Goal: Information Seeking & Learning: Compare options

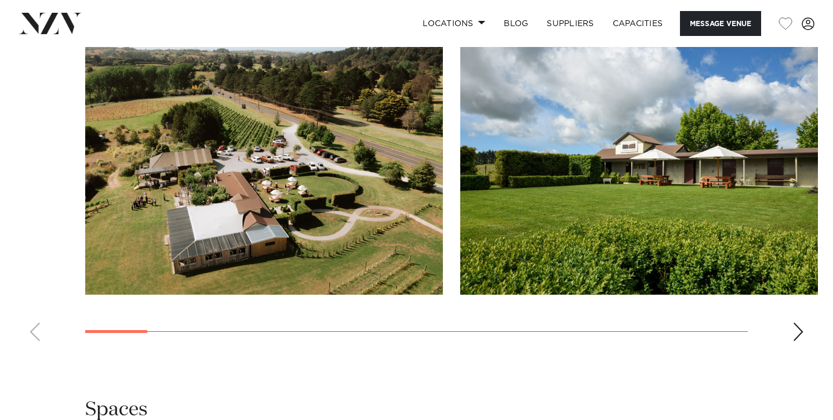
scroll to position [1145, 0]
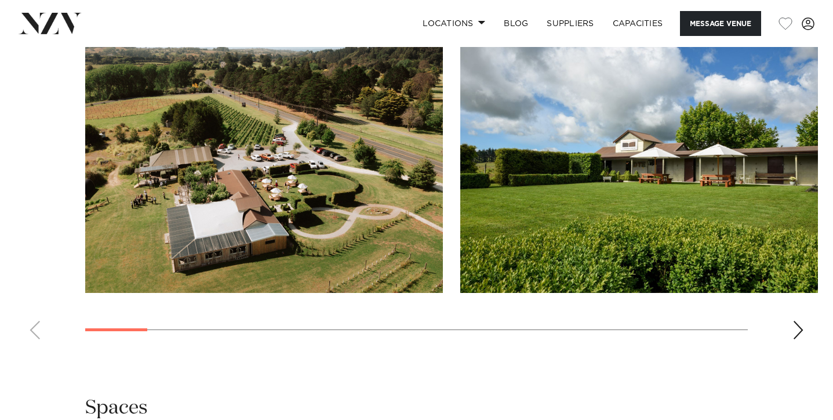
click at [231, 246] on img "1 / 19" at bounding box center [264, 161] width 358 height 263
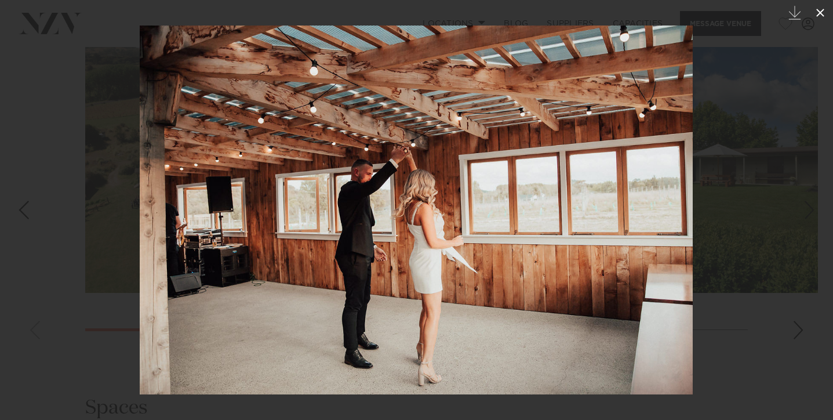
click at [825, 7] on icon at bounding box center [820, 13] width 14 height 14
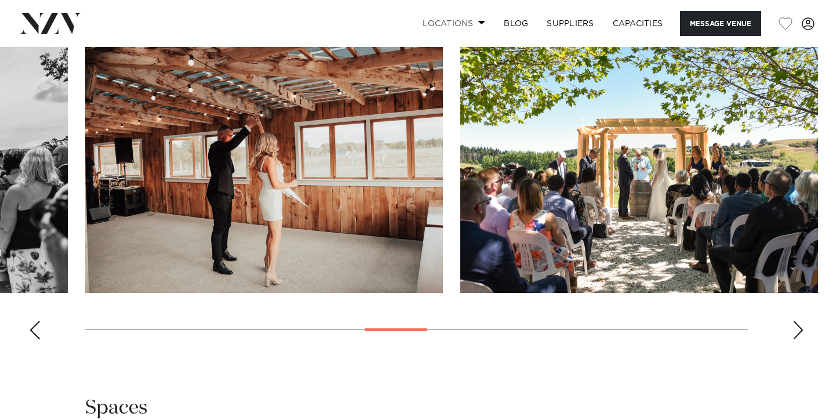
click at [444, 19] on link "Locations" at bounding box center [453, 23] width 81 height 25
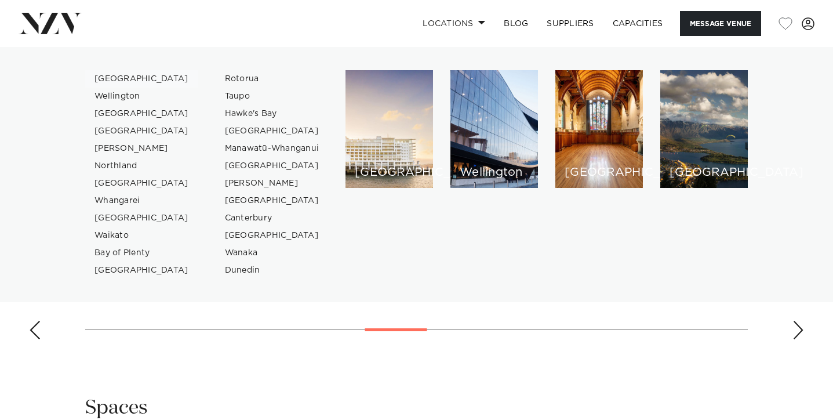
click at [124, 81] on link "[GEOGRAPHIC_DATA]" at bounding box center [141, 78] width 113 height 17
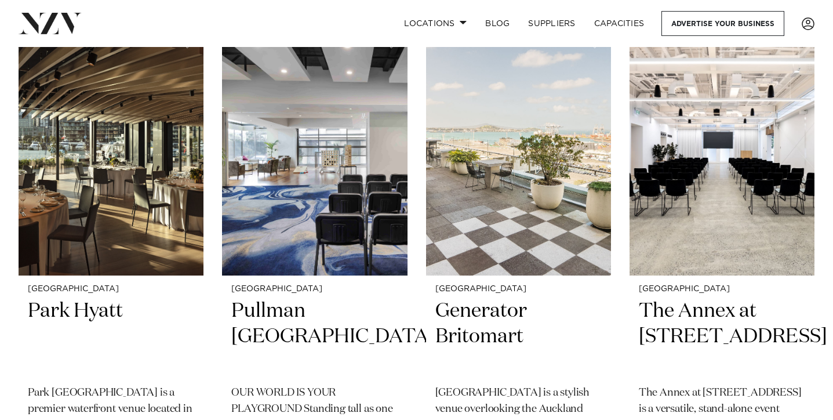
scroll to position [497, 0]
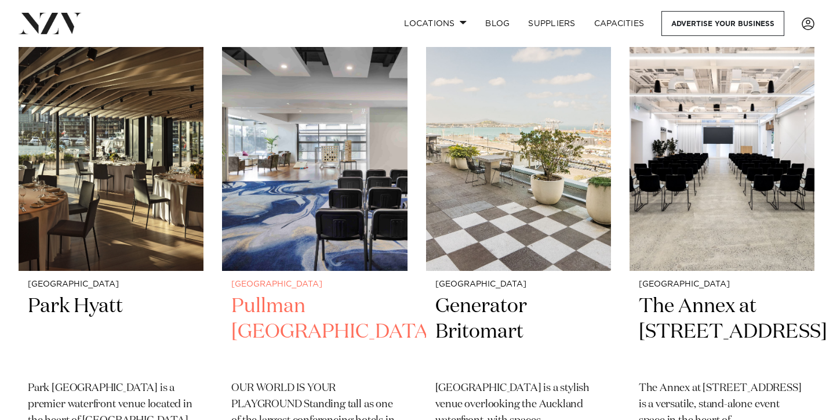
click at [280, 327] on h2 "Pullman Auckland" at bounding box center [314, 332] width 166 height 78
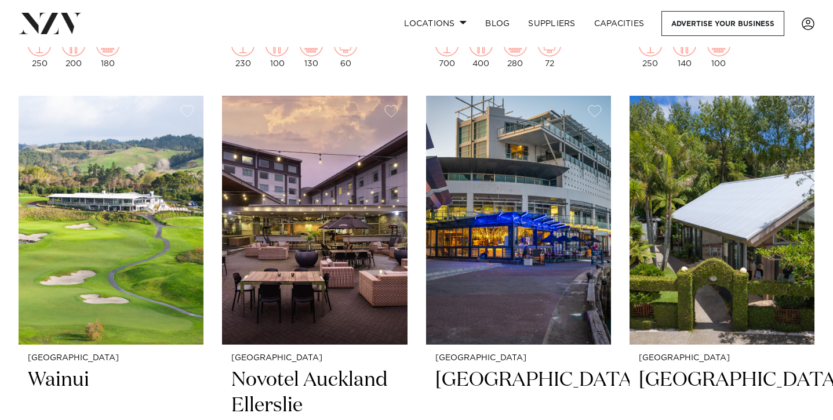
scroll to position [1427, 0]
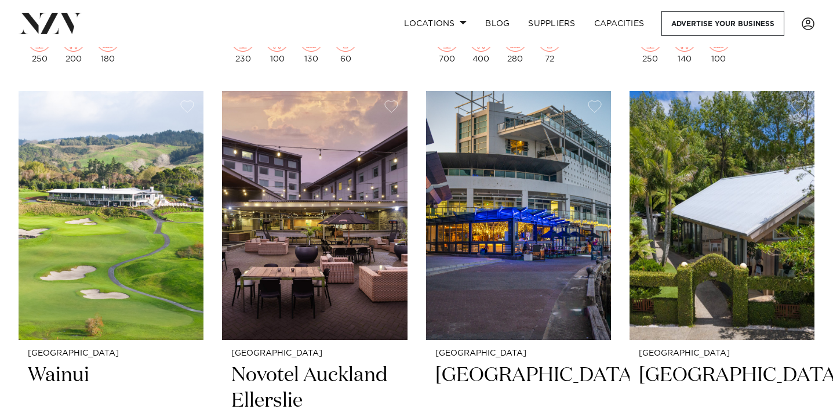
click at [736, 181] on img at bounding box center [722, 215] width 185 height 248
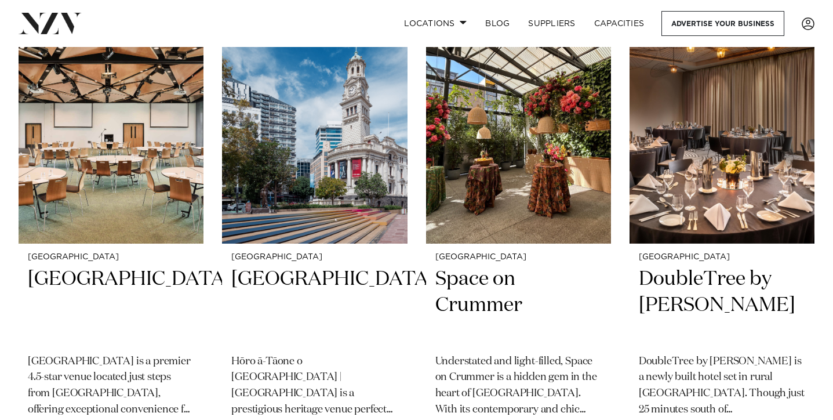
scroll to position [5043, 0]
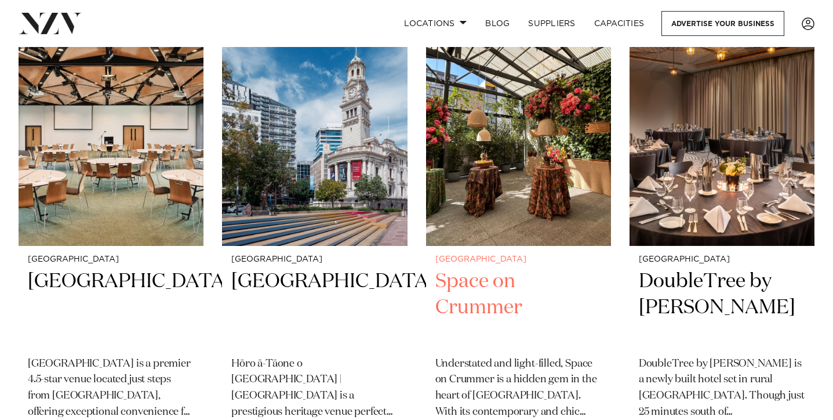
click at [501, 170] on img at bounding box center [518, 122] width 185 height 248
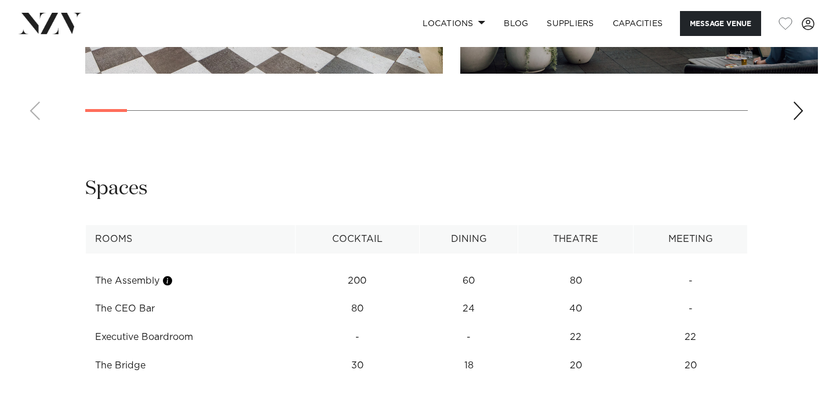
scroll to position [1367, 0]
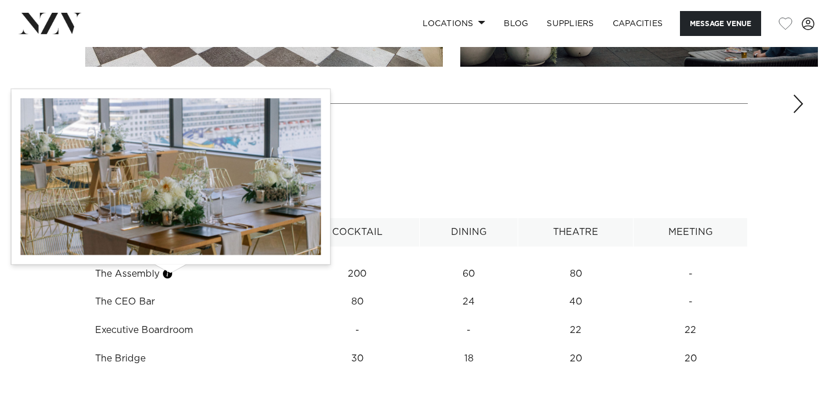
click at [171, 277] on button "button" at bounding box center [168, 274] width 12 height 12
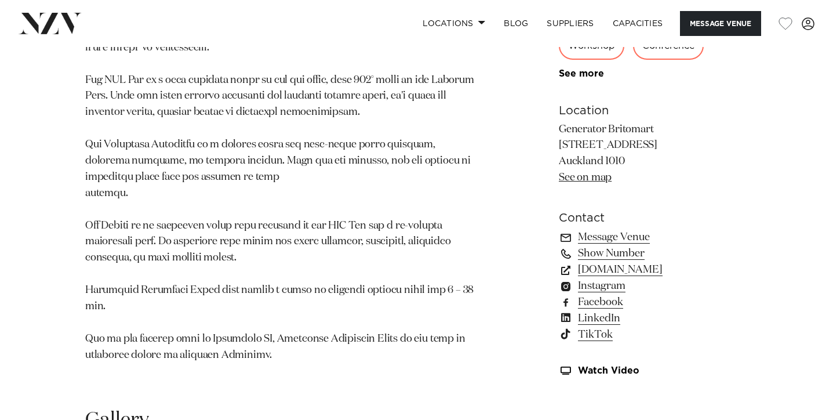
scroll to position [716, 0]
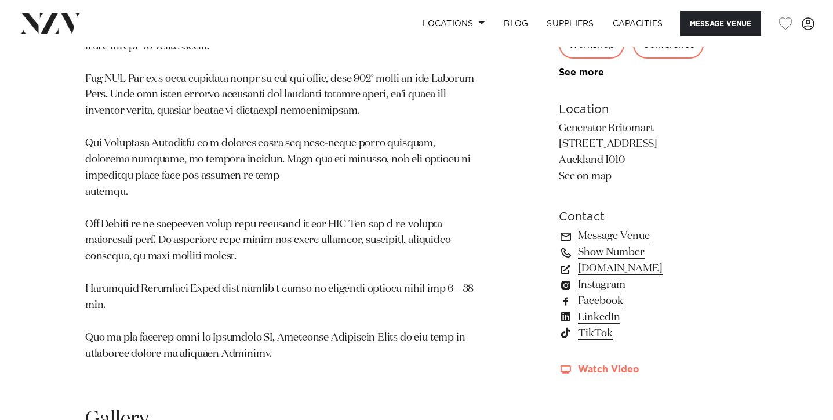
click at [619, 370] on link "Watch Video" at bounding box center [653, 370] width 189 height 10
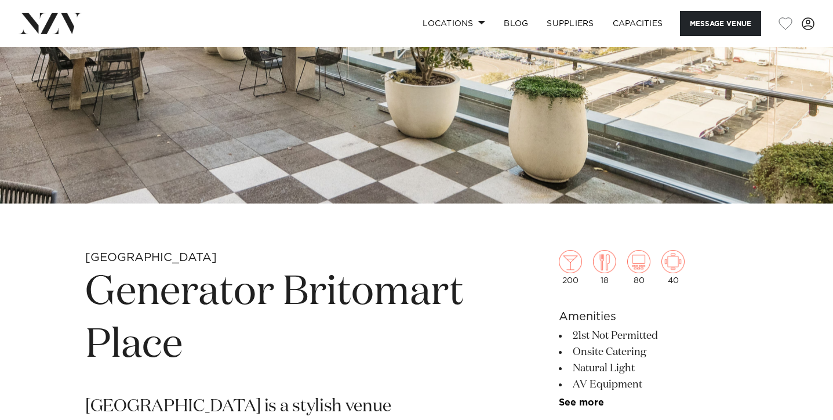
scroll to position [235, 0]
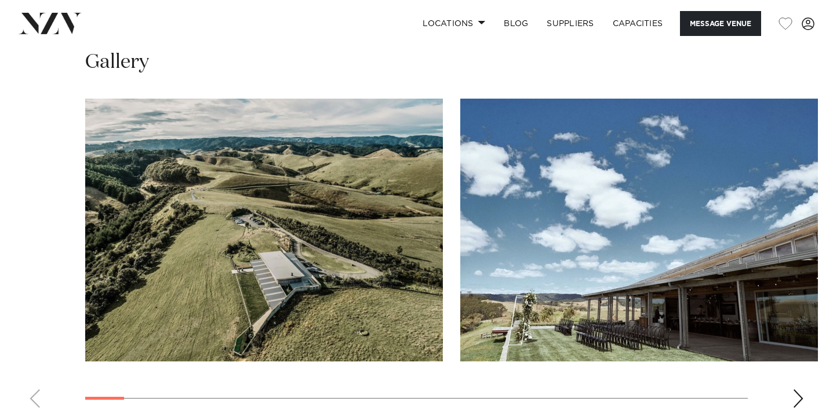
scroll to position [1116, 0]
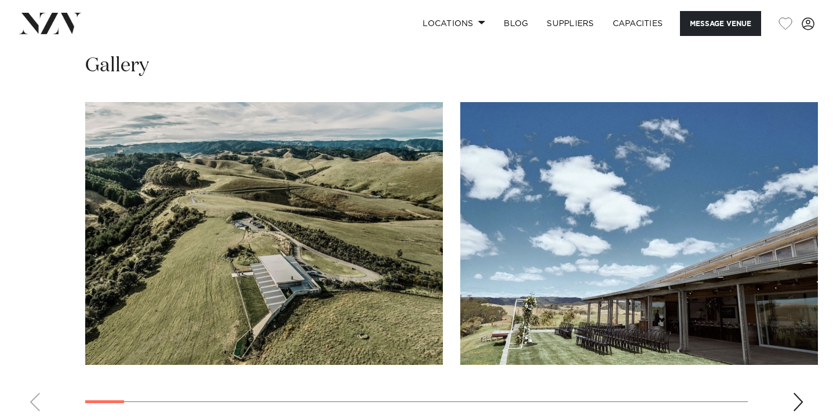
click at [339, 249] on img "1 / 30" at bounding box center [264, 233] width 358 height 263
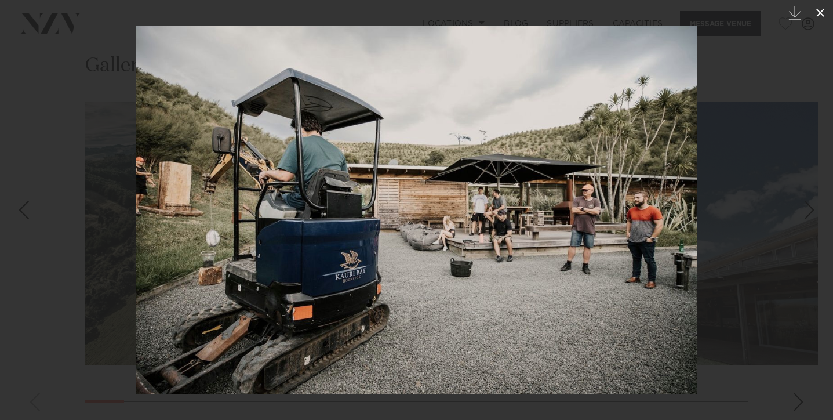
click at [827, 5] on button at bounding box center [821, 13] width 26 height 26
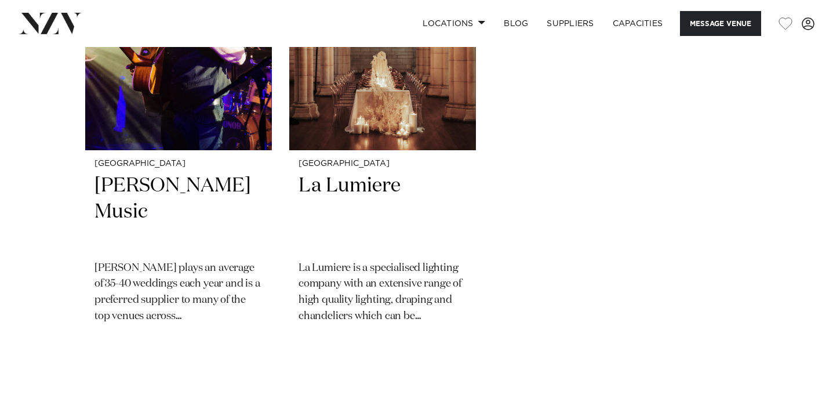
scroll to position [2083, 0]
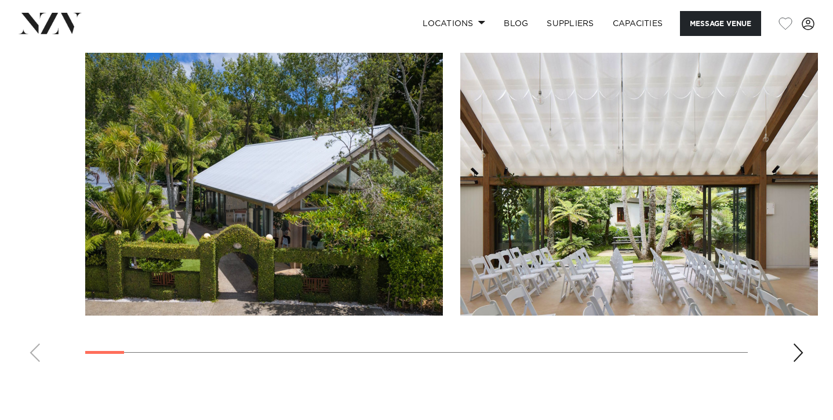
scroll to position [1416, 0]
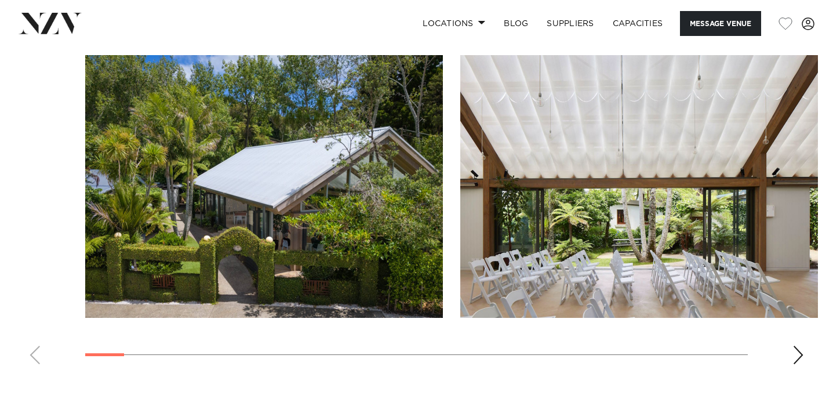
click at [392, 181] on img "1 / 30" at bounding box center [264, 186] width 358 height 263
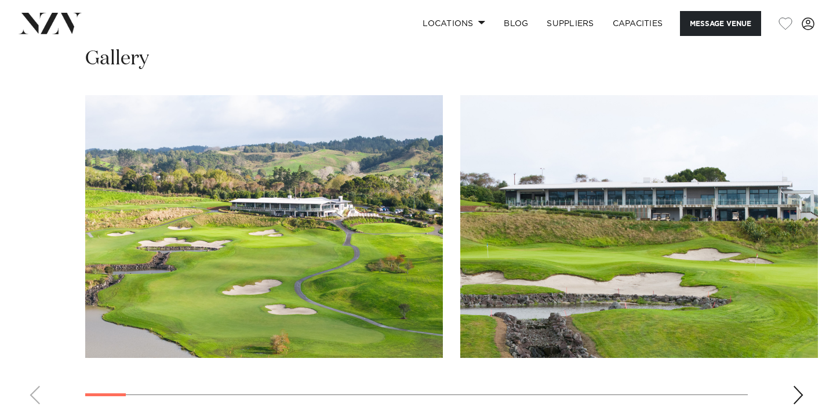
scroll to position [1062, 0]
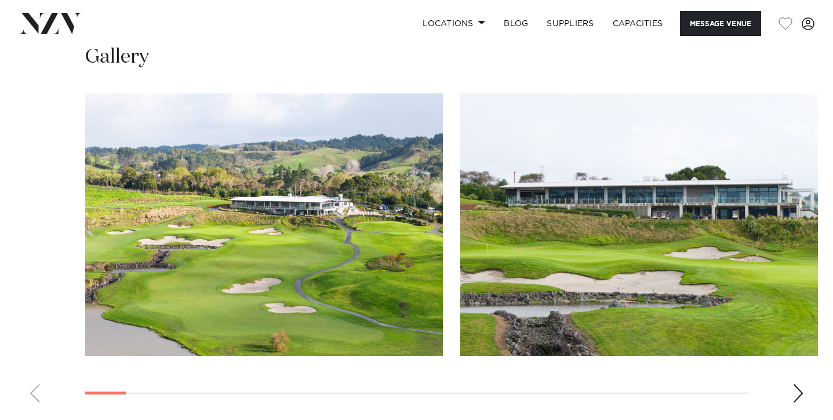
click at [355, 293] on img "1 / 29" at bounding box center [264, 224] width 358 height 263
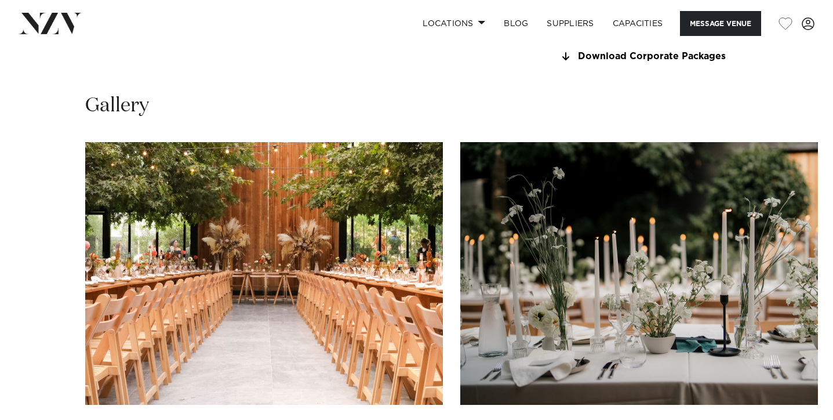
scroll to position [1057, 0]
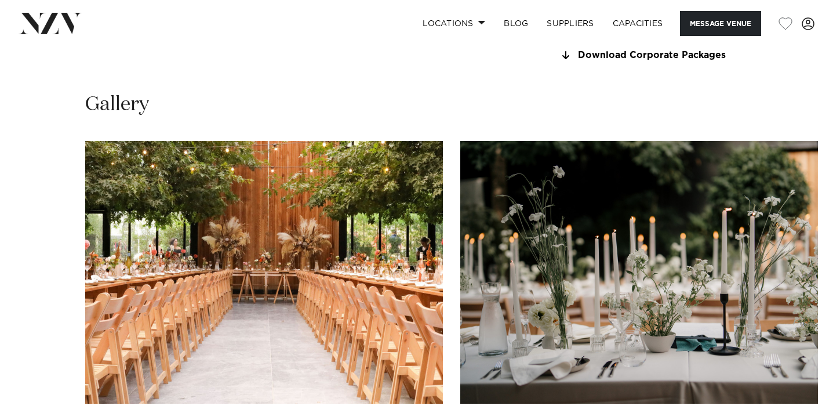
click at [386, 246] on img "1 / 22" at bounding box center [264, 272] width 358 height 263
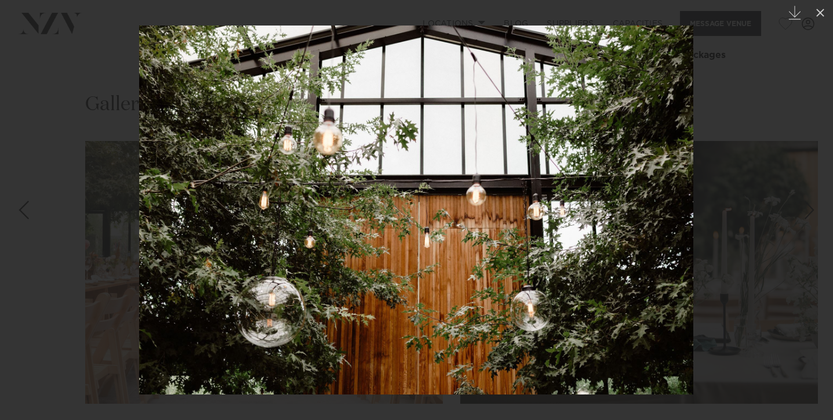
click at [821, 125] on div at bounding box center [416, 210] width 833 height 420
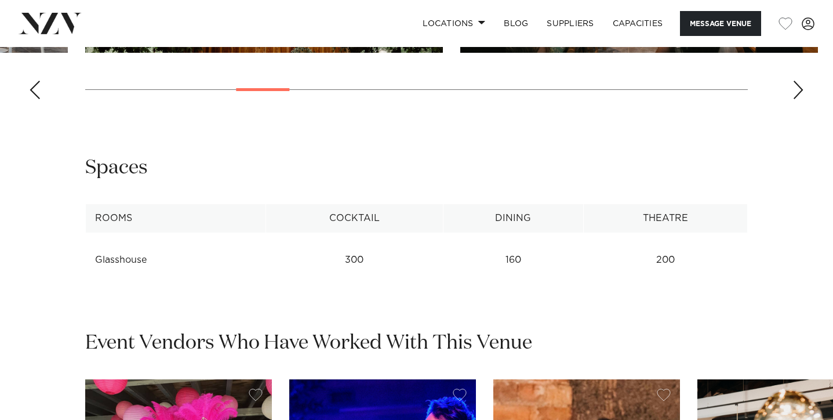
scroll to position [1708, 0]
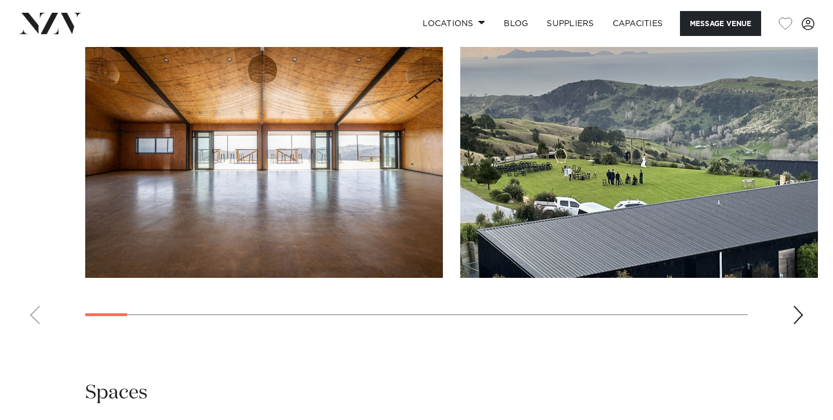
scroll to position [1168, 0]
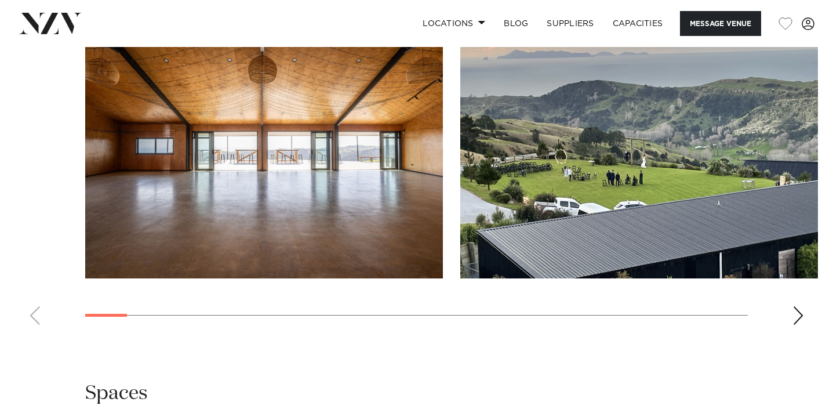
click at [380, 190] on img "1 / 28" at bounding box center [264, 147] width 358 height 263
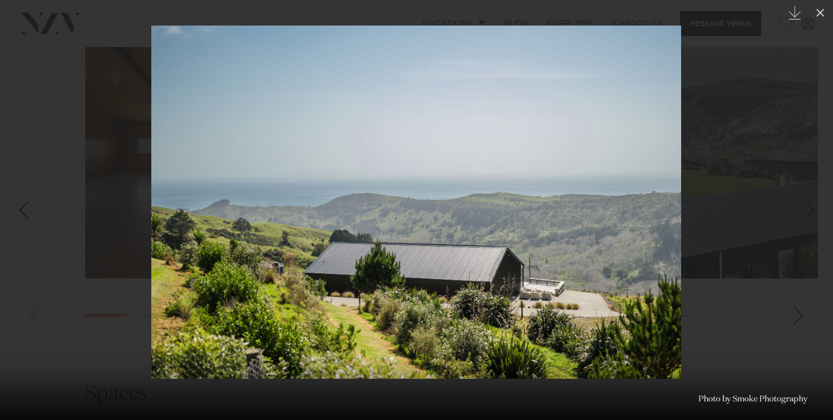
click at [746, 188] on div at bounding box center [416, 210] width 833 height 420
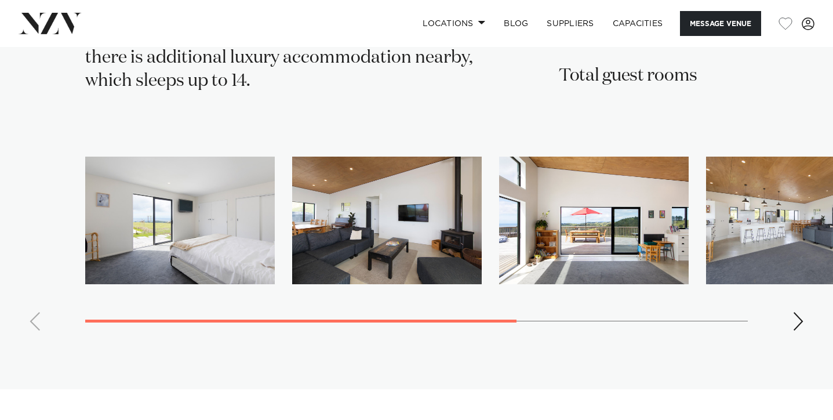
scroll to position [1850, 0]
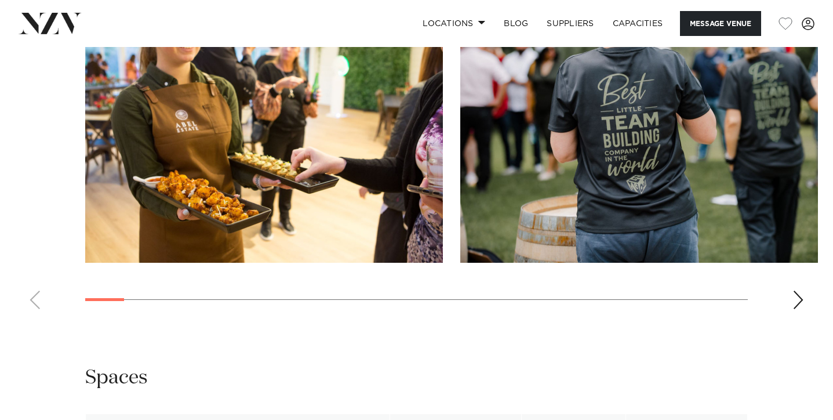
scroll to position [1146, 0]
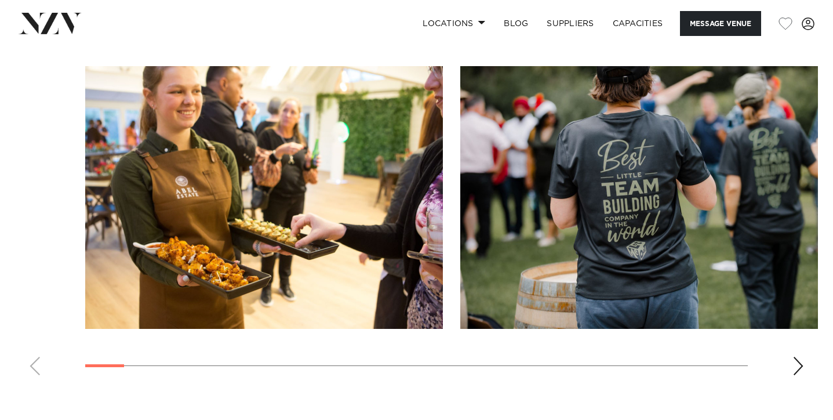
click at [386, 224] on img "1 / 30" at bounding box center [264, 197] width 358 height 263
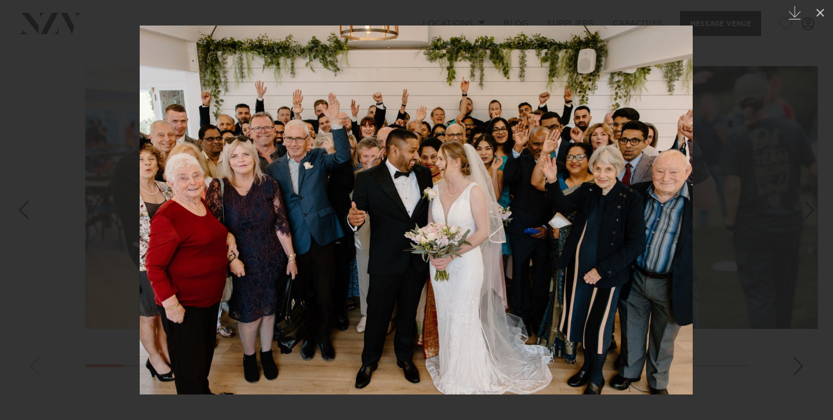
click at [760, 68] on div at bounding box center [416, 210] width 833 height 420
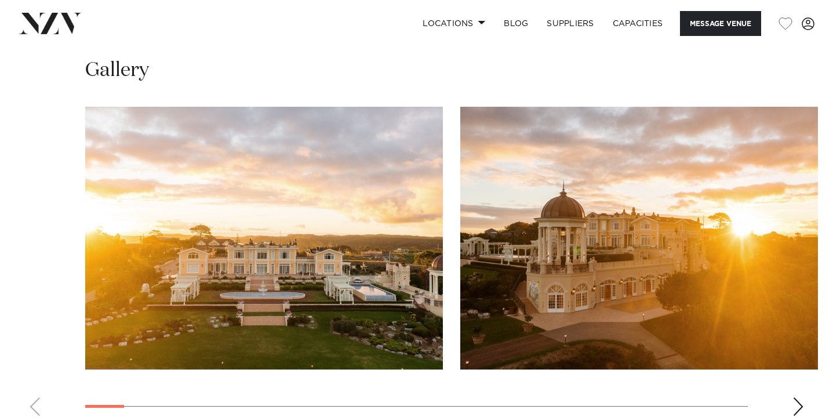
scroll to position [1049, 0]
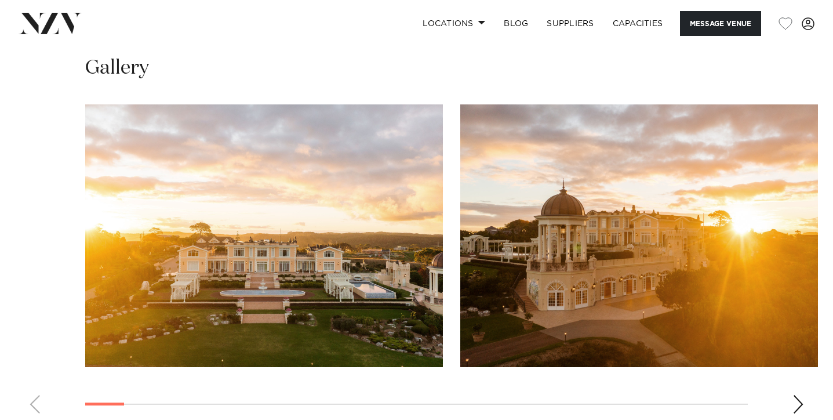
click at [386, 248] on img "1 / 30" at bounding box center [264, 235] width 358 height 263
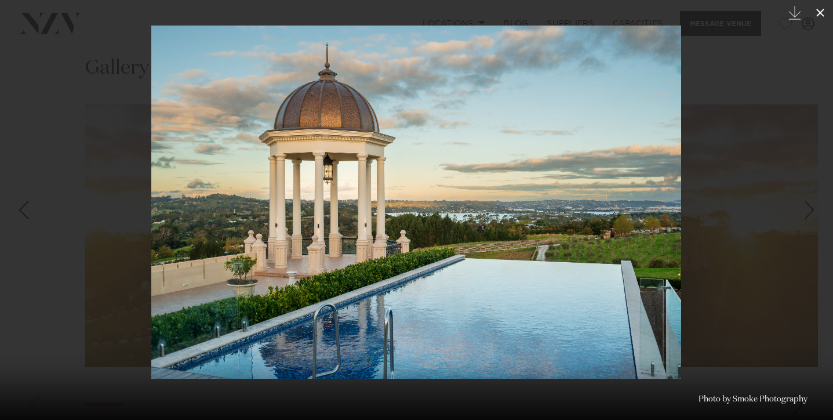
click at [821, 8] on icon at bounding box center [820, 13] width 14 height 14
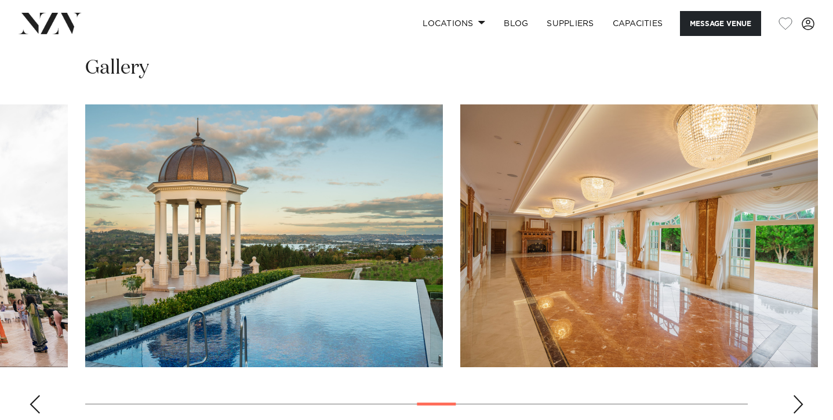
click at [40, 379] on swiper-container at bounding box center [416, 263] width 833 height 318
click at [35, 395] on div "Previous slide" at bounding box center [35, 404] width 12 height 19
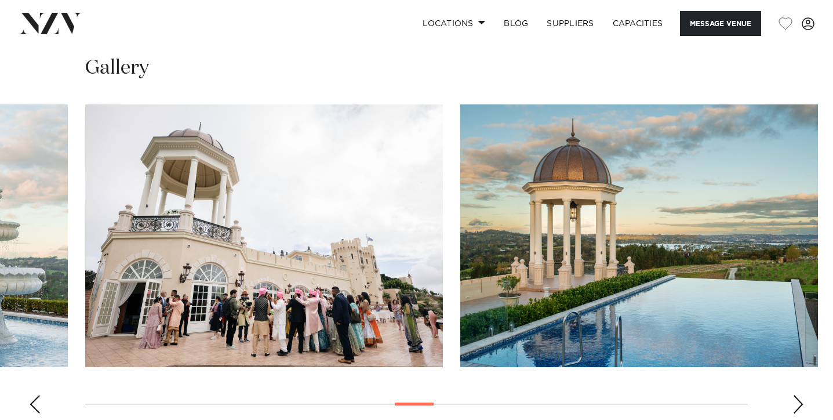
click at [35, 395] on div "Previous slide" at bounding box center [35, 404] width 12 height 19
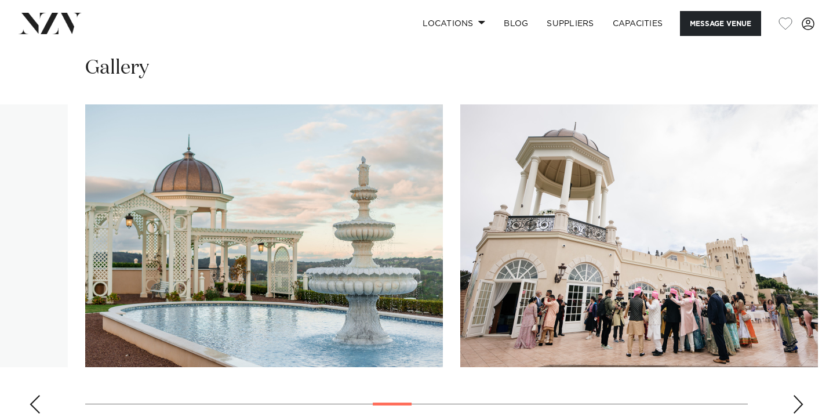
click at [35, 395] on div "Previous slide" at bounding box center [35, 404] width 12 height 19
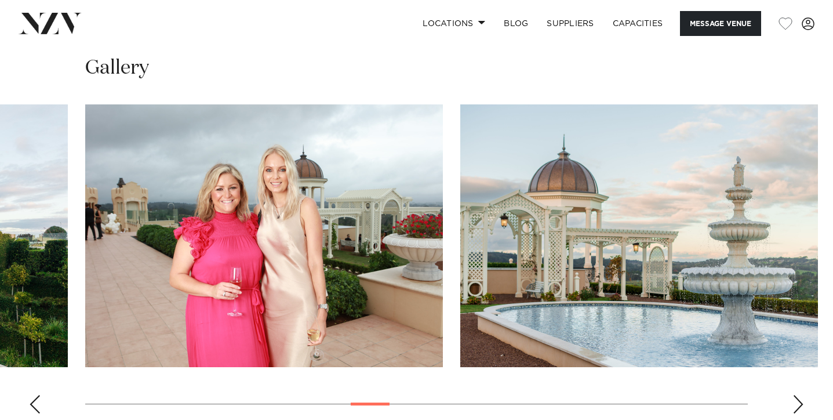
click at [35, 395] on div "Previous slide" at bounding box center [35, 404] width 12 height 19
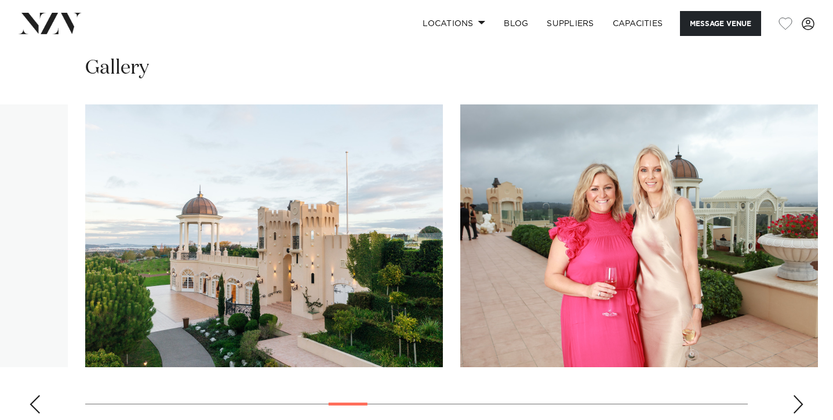
click at [35, 395] on div "Previous slide" at bounding box center [35, 404] width 12 height 19
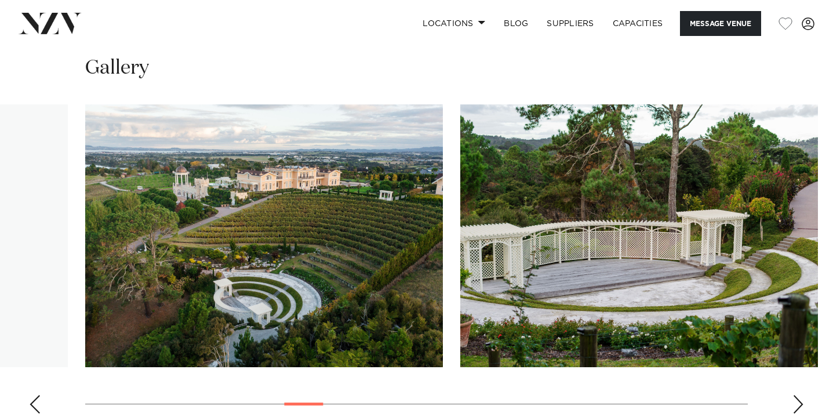
click at [35, 395] on div "Previous slide" at bounding box center [35, 404] width 12 height 19
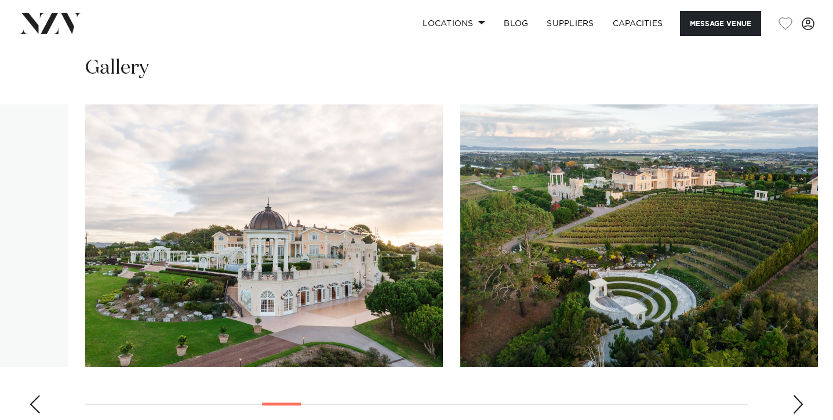
click at [35, 395] on div "Previous slide" at bounding box center [35, 404] width 12 height 19
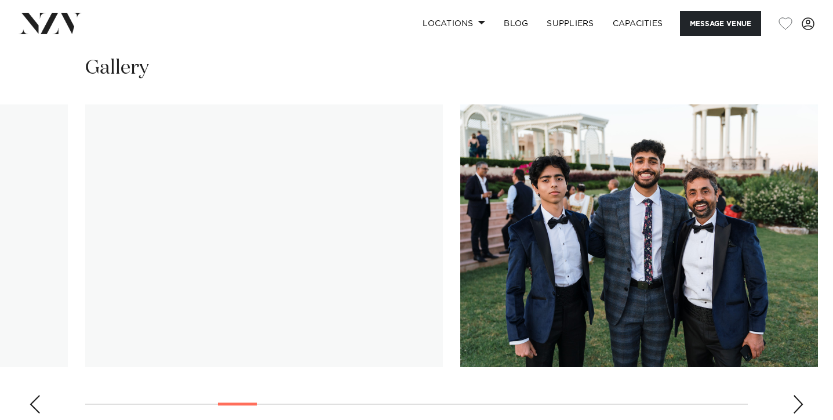
click at [35, 395] on div "Previous slide" at bounding box center [35, 404] width 12 height 19
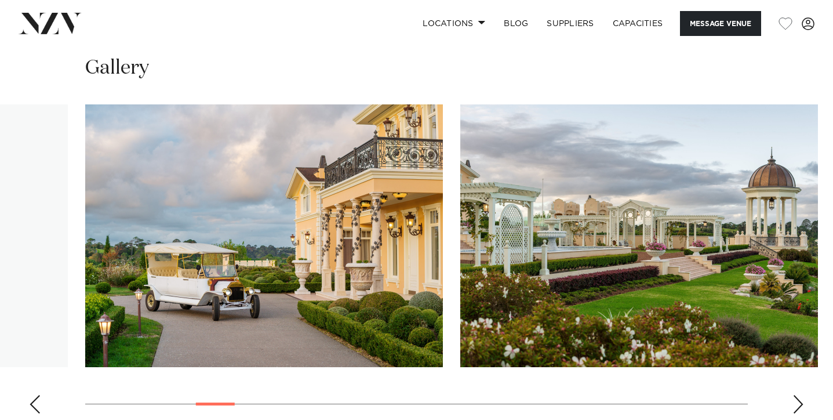
click at [35, 395] on div "Previous slide" at bounding box center [35, 404] width 12 height 19
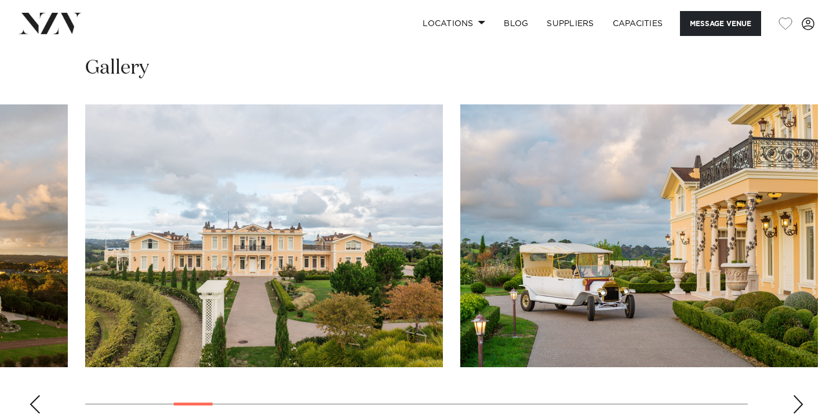
click at [35, 395] on div "Previous slide" at bounding box center [35, 404] width 12 height 19
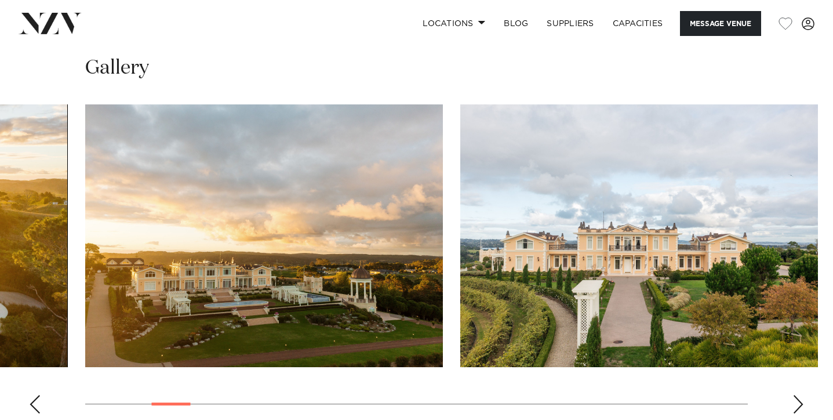
click at [35, 395] on div "Previous slide" at bounding box center [35, 404] width 12 height 19
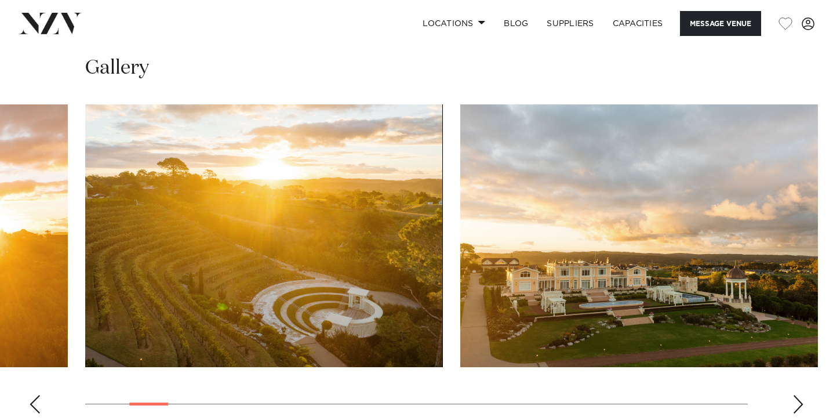
click at [35, 395] on div "Previous slide" at bounding box center [35, 404] width 12 height 19
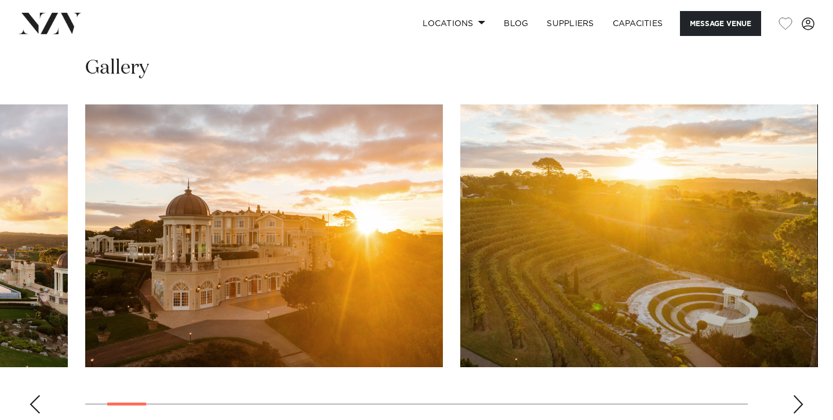
click at [32, 395] on div "Previous slide" at bounding box center [35, 404] width 12 height 19
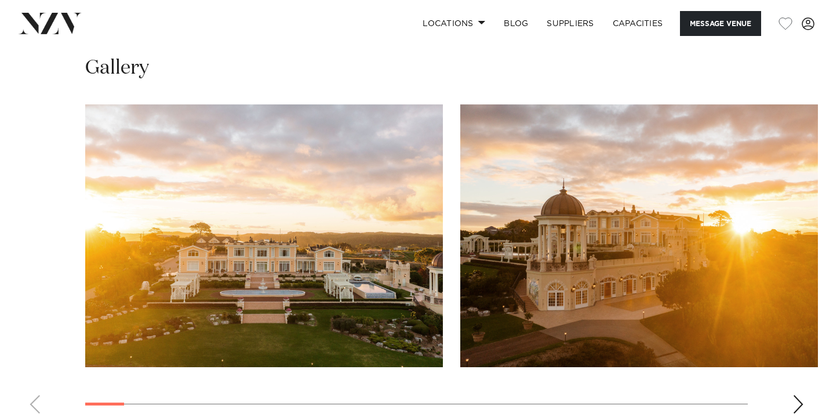
click at [234, 210] on img "1 / 30" at bounding box center [264, 235] width 358 height 263
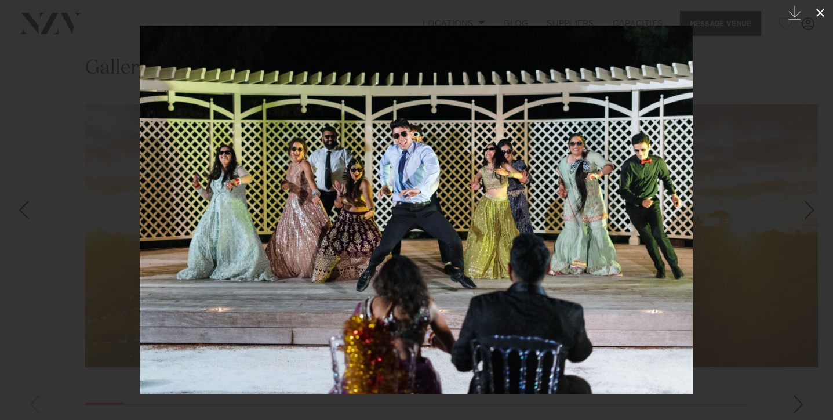
click at [828, 13] on button at bounding box center [821, 13] width 26 height 26
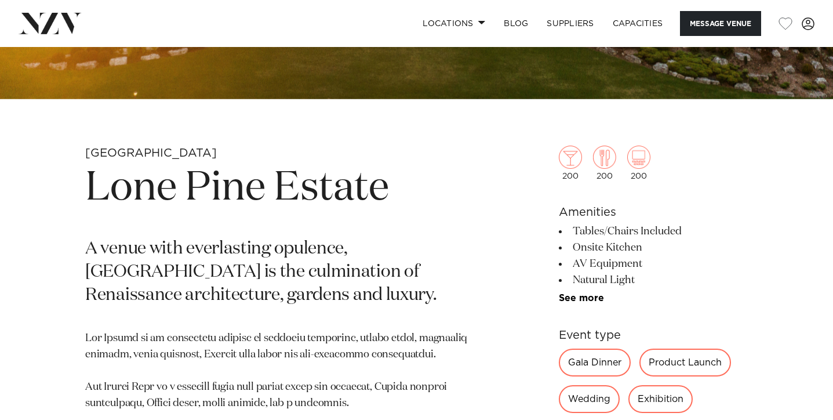
scroll to position [343, 0]
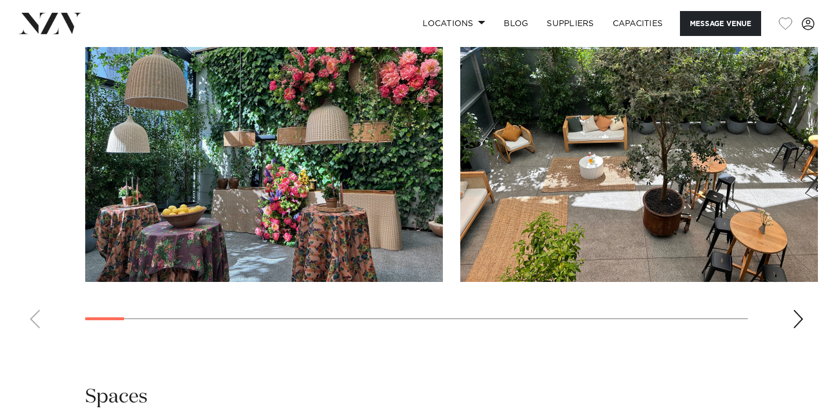
scroll to position [1110, 0]
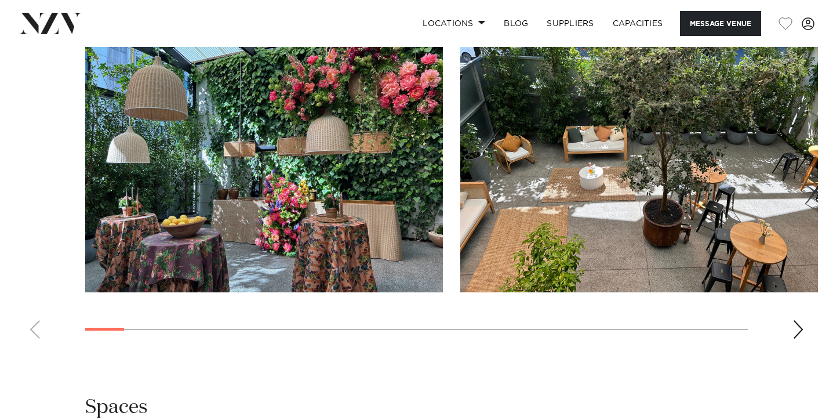
click at [397, 248] on img "1 / 30" at bounding box center [264, 161] width 358 height 263
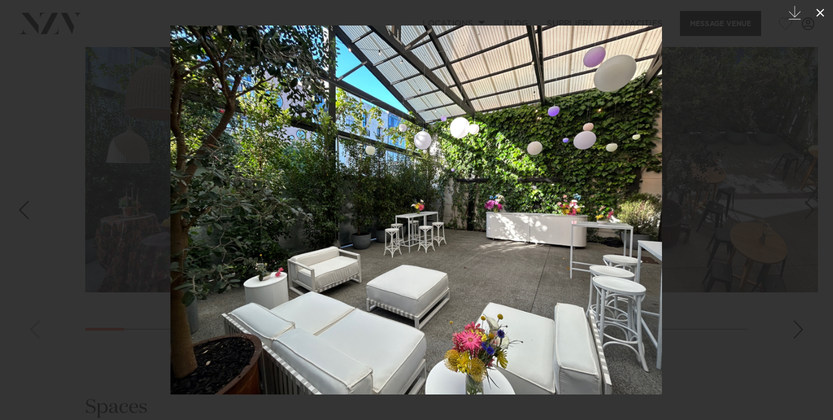
click at [823, 12] on icon at bounding box center [820, 13] width 14 height 14
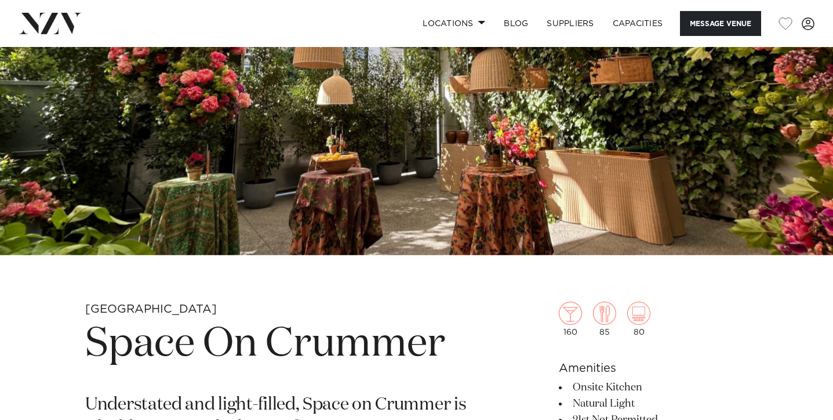
scroll to position [216, 0]
